Goal: Task Accomplishment & Management: Use online tool/utility

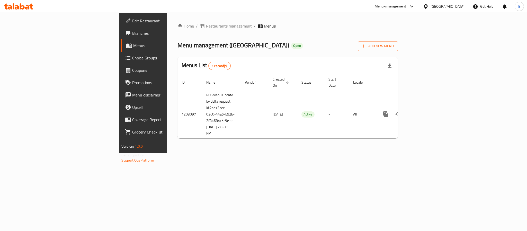
click at [121, 37] on link "Branches" at bounding box center [164, 33] width 86 height 12
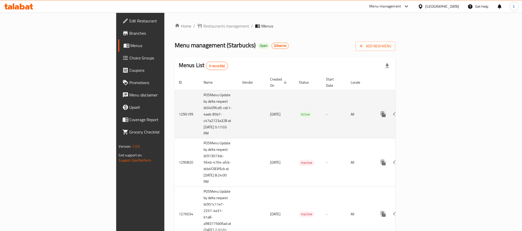
click at [423, 111] on icon "enhanced table" at bounding box center [420, 114] width 6 height 6
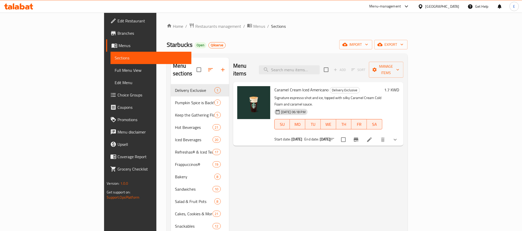
click at [332, 57] on div "Menu sections Delivery Exclusive 1 Pumpkin Spice is Back! 7 Keep the Gathering …" at bounding box center [287, 173] width 240 height 239
click at [319, 65] on input "search" at bounding box center [289, 69] width 61 height 9
paste input "Peach Apple Cream Iced Tea"
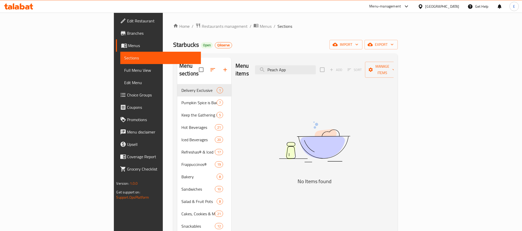
click at [284, 38] on div "Home / Restaurants management / Menus / Sections Starbucks Open Qikserve import…" at bounding box center [285, 158] width 224 height 270
click at [316, 65] on input "Peach App" at bounding box center [285, 69] width 61 height 9
paste input "le Cream Iced Tea"
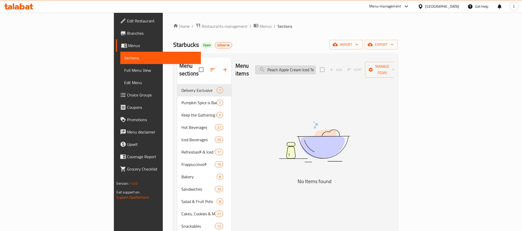
scroll to position [0, 2]
type input "Peach Apple Cream Iced Tea"
